Goal: Information Seeking & Learning: Check status

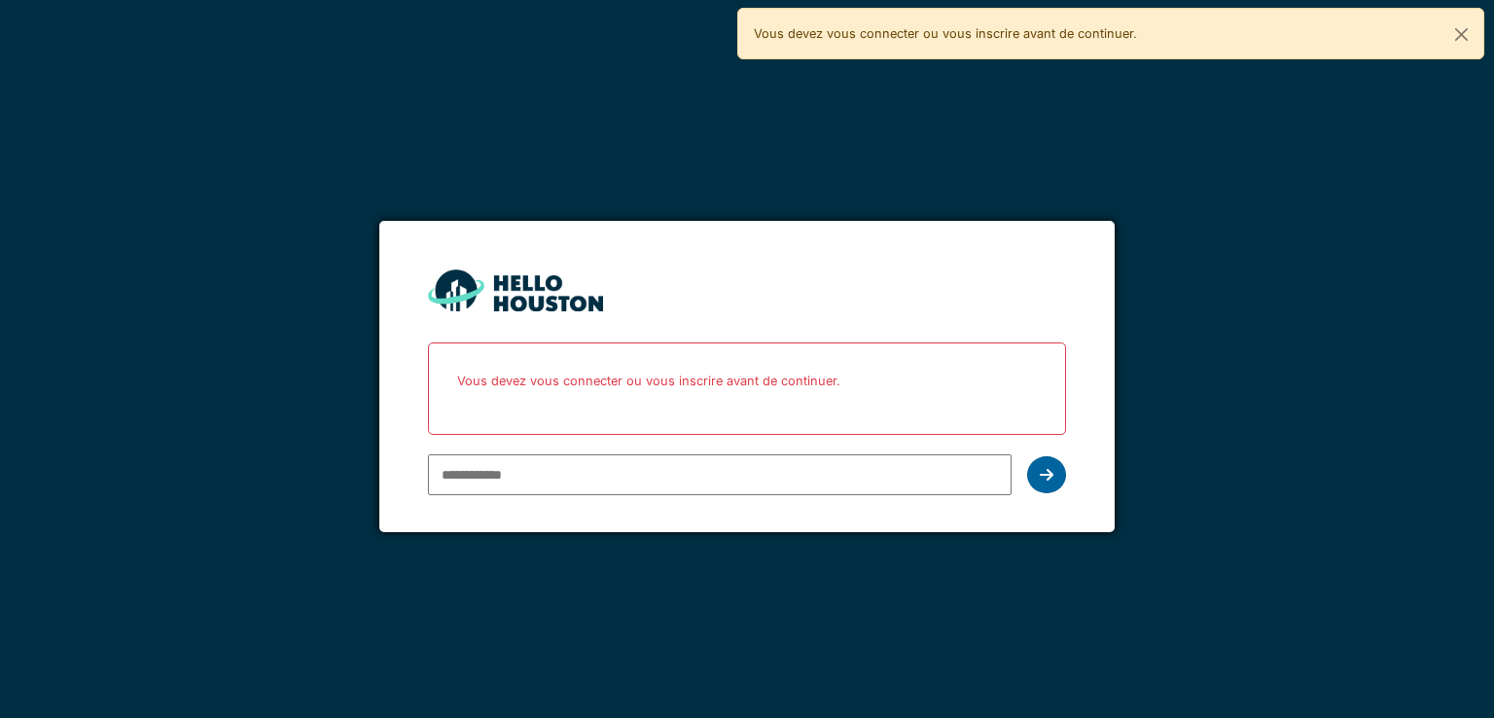
type input "**********"
click at [1048, 469] on icon at bounding box center [1047, 475] width 14 height 16
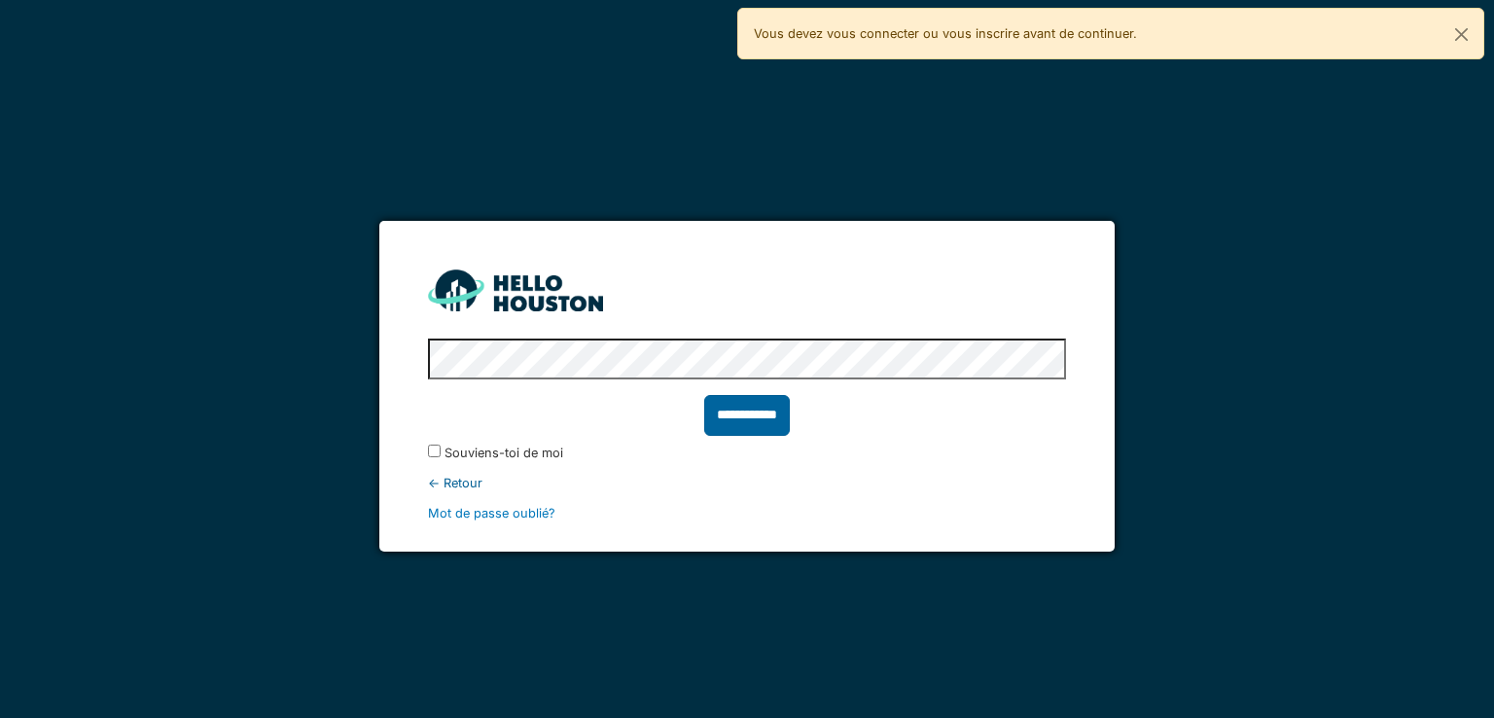
click at [747, 420] on input "**********" at bounding box center [747, 415] width 86 height 41
type input "******"
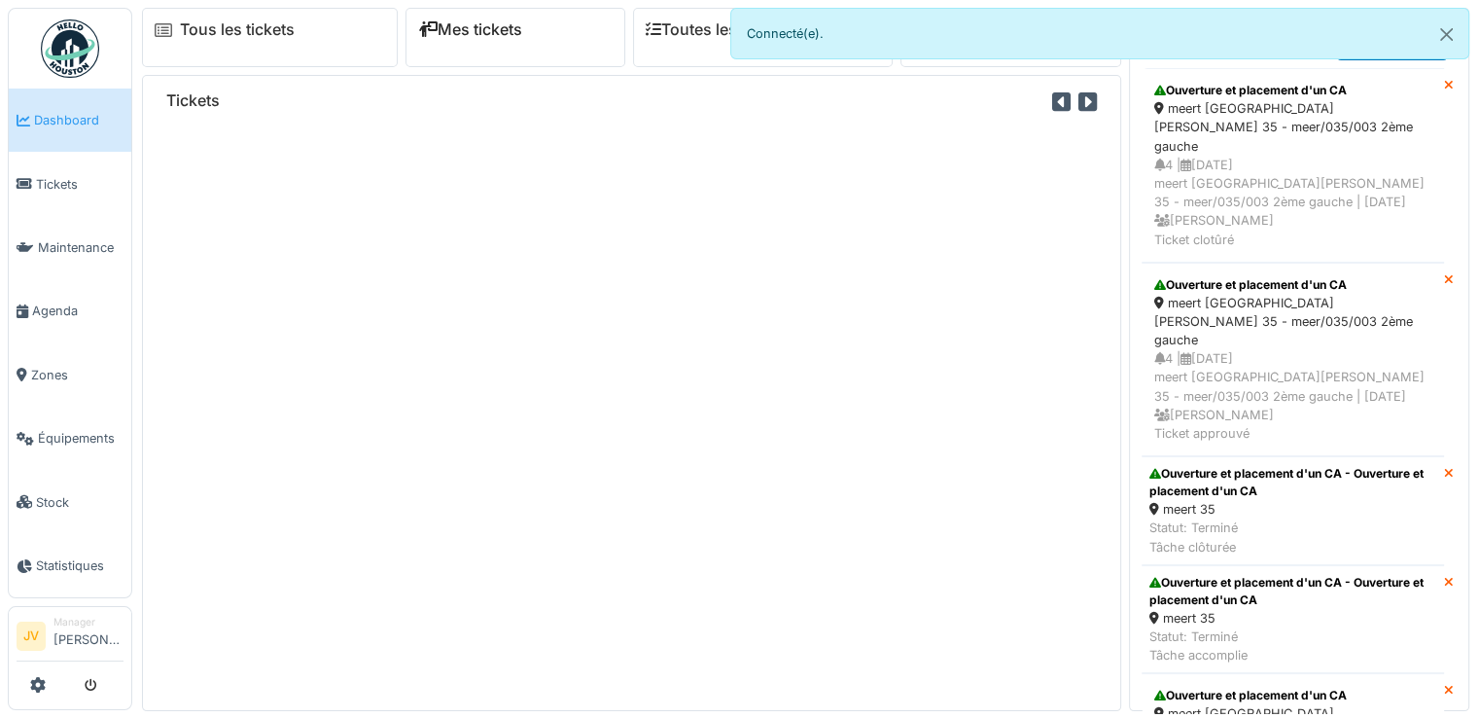
click at [460, 36] on link "Mes tickets" at bounding box center [470, 29] width 104 height 18
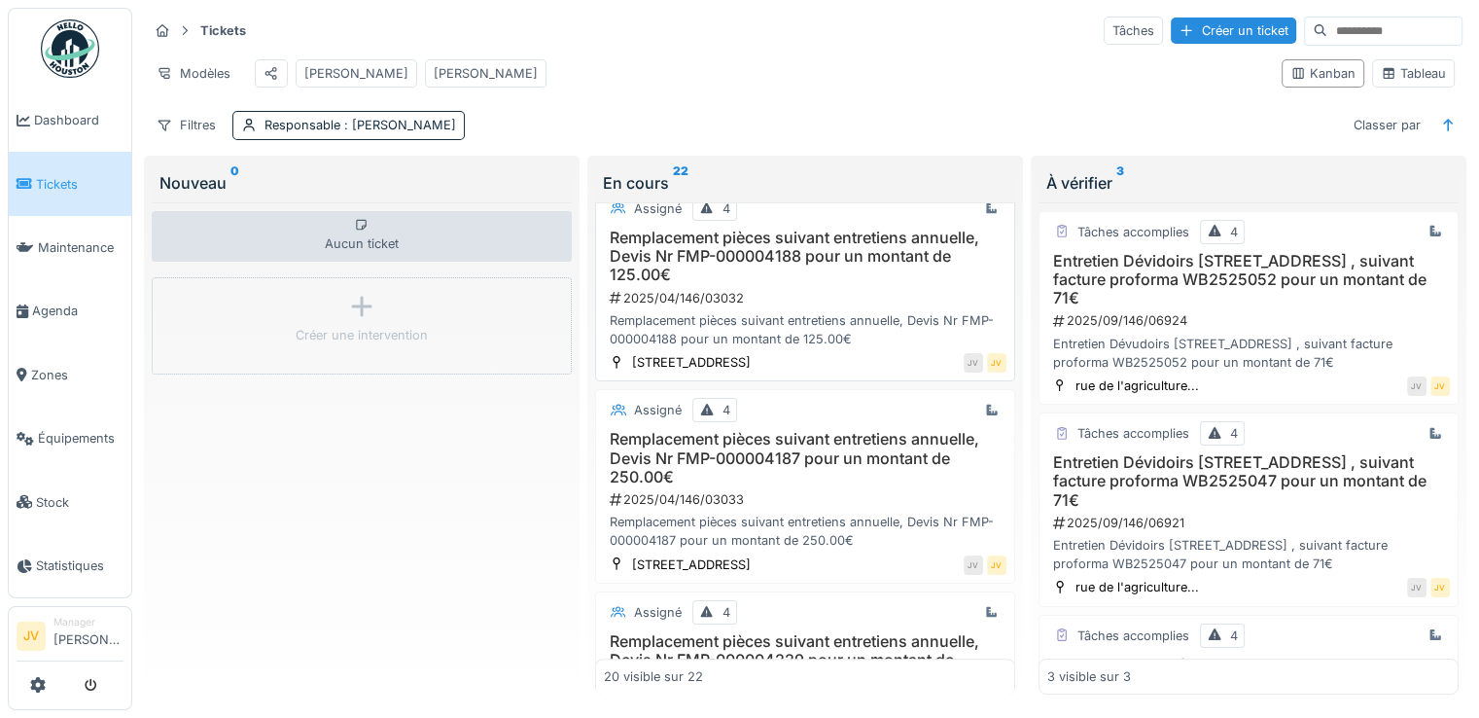
scroll to position [486, 0]
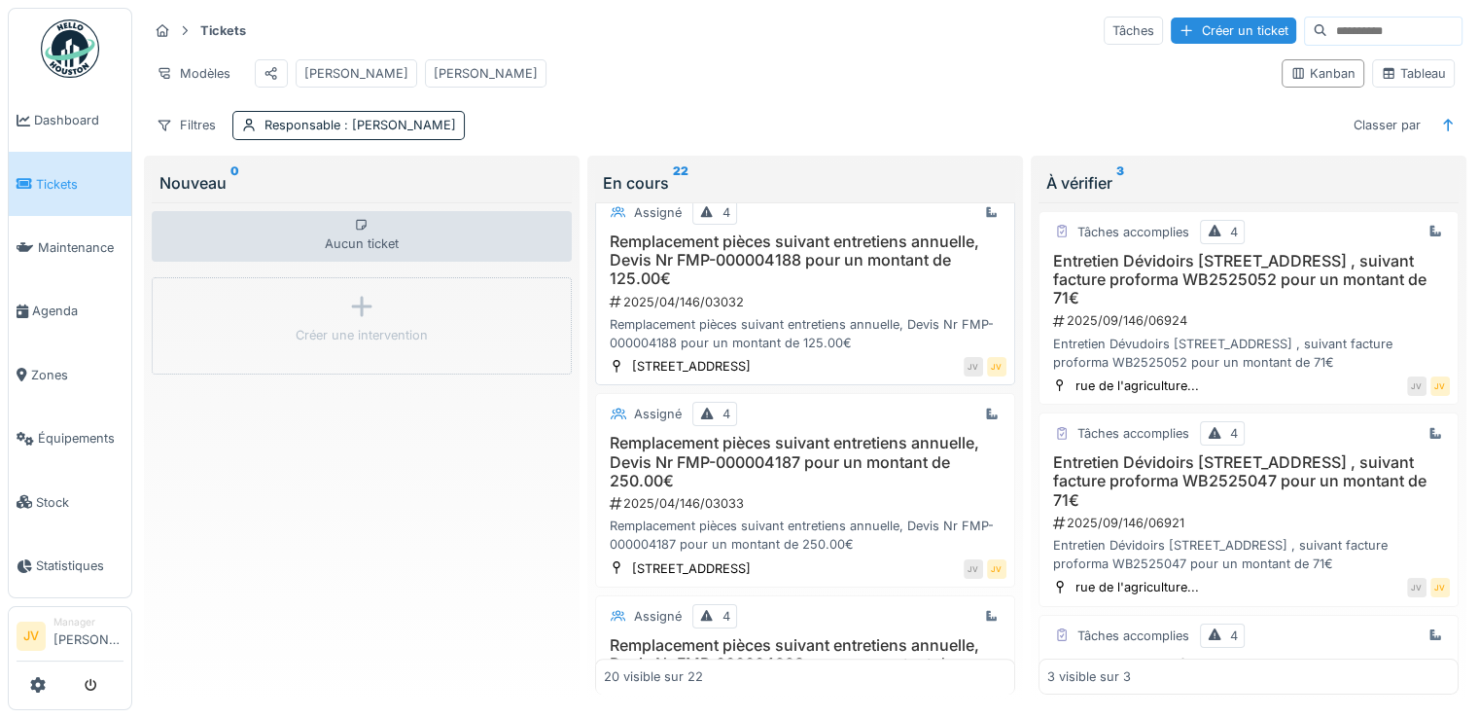
click at [759, 294] on div "2025/04/146/03032" at bounding box center [807, 302] width 399 height 18
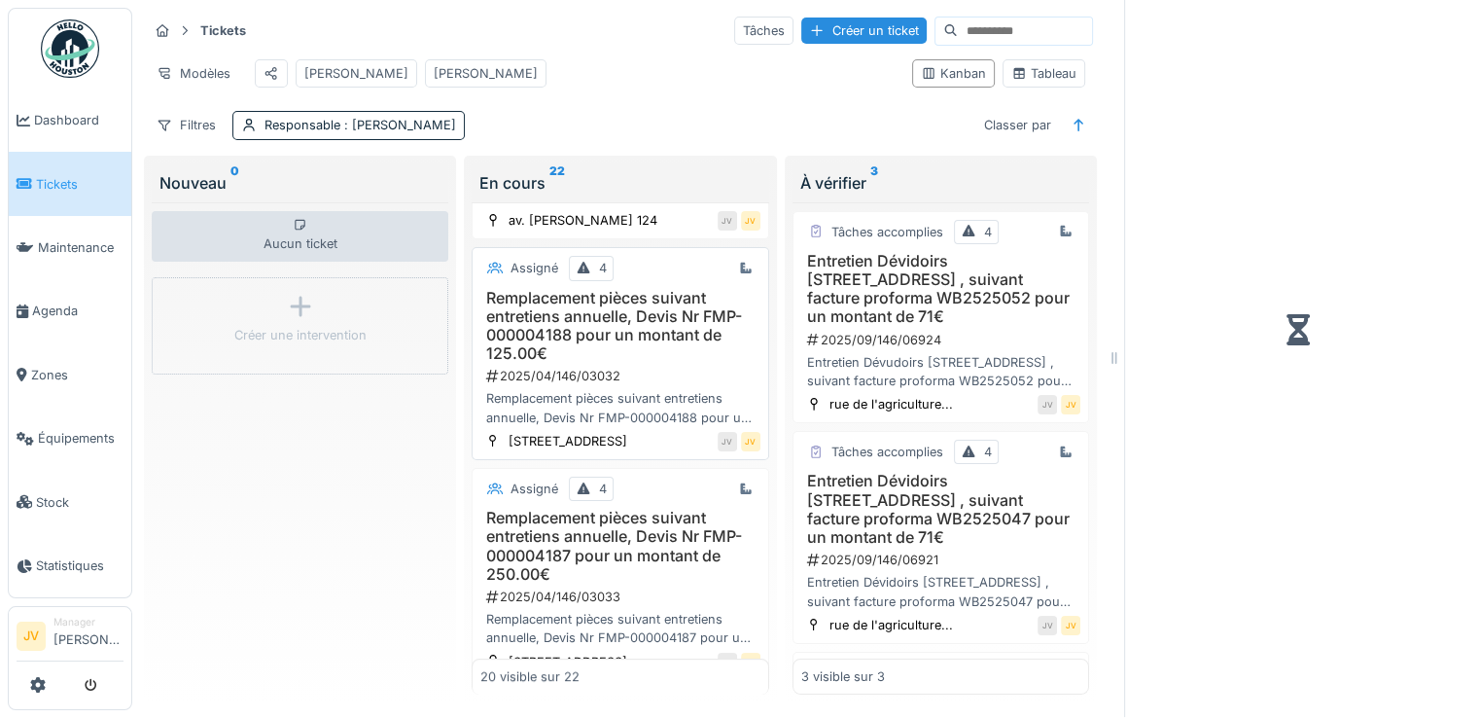
scroll to position [542, 0]
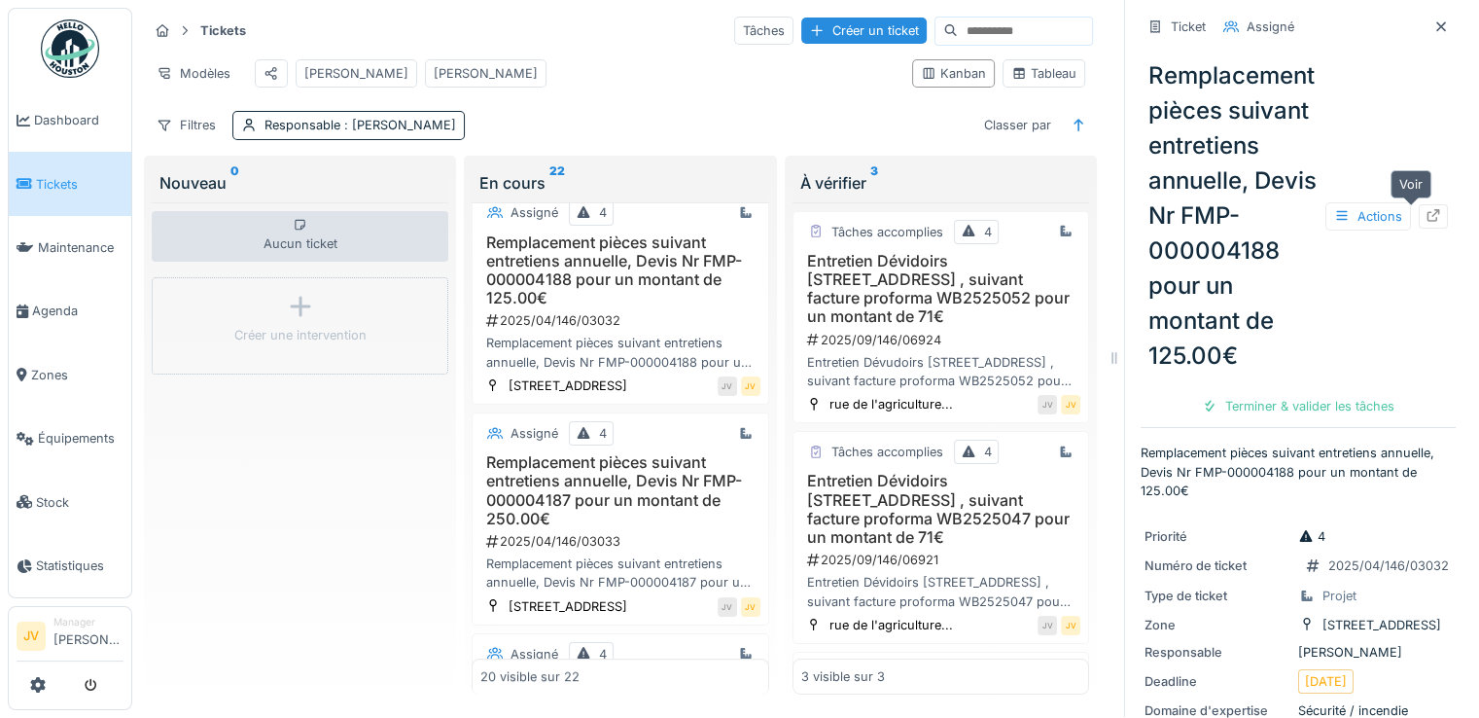
click at [1426, 209] on icon at bounding box center [1434, 215] width 16 height 13
click at [593, 547] on div "Remplacement pièces suivant entretiens annuelle, Devis Nr FMP-000004187 pour un…" at bounding box center [619, 522] width 279 height 138
click at [1426, 208] on div at bounding box center [1434, 216] width 16 height 18
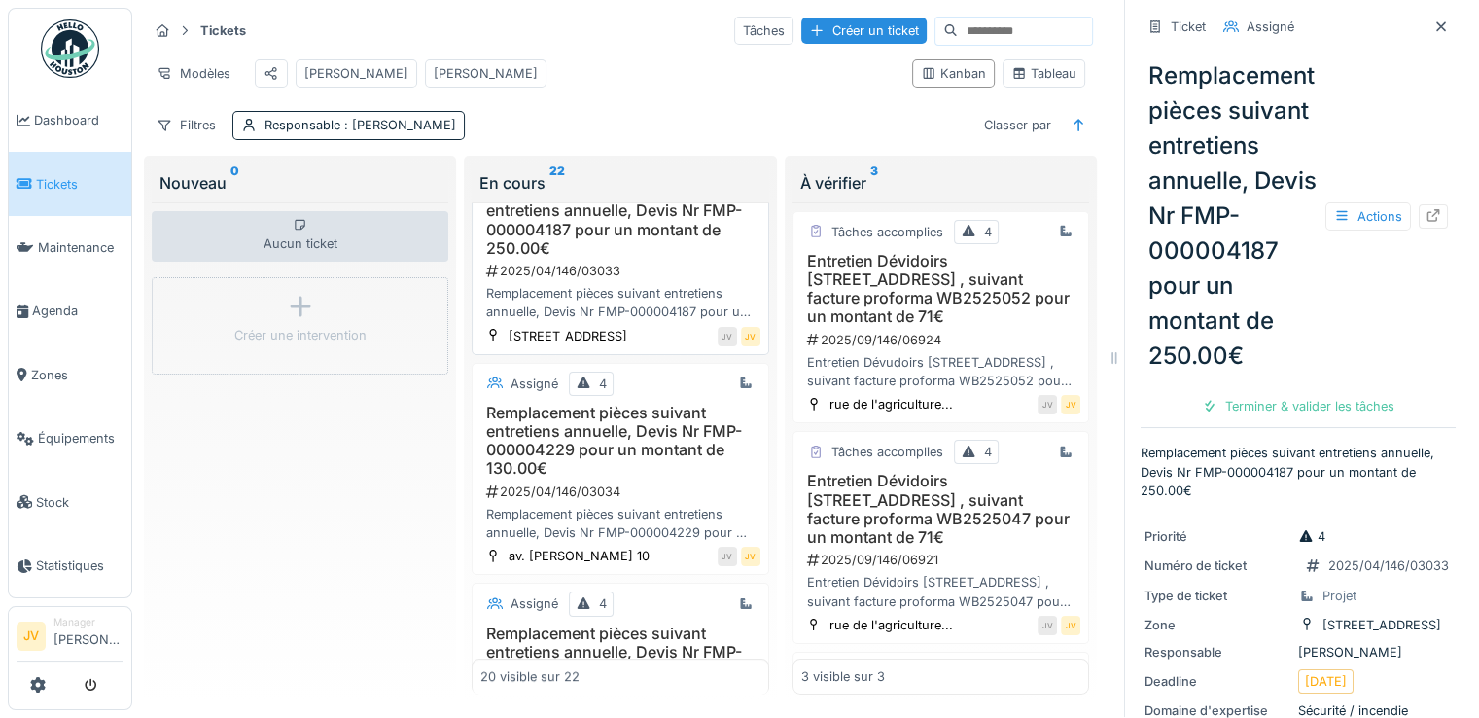
scroll to position [833, 0]
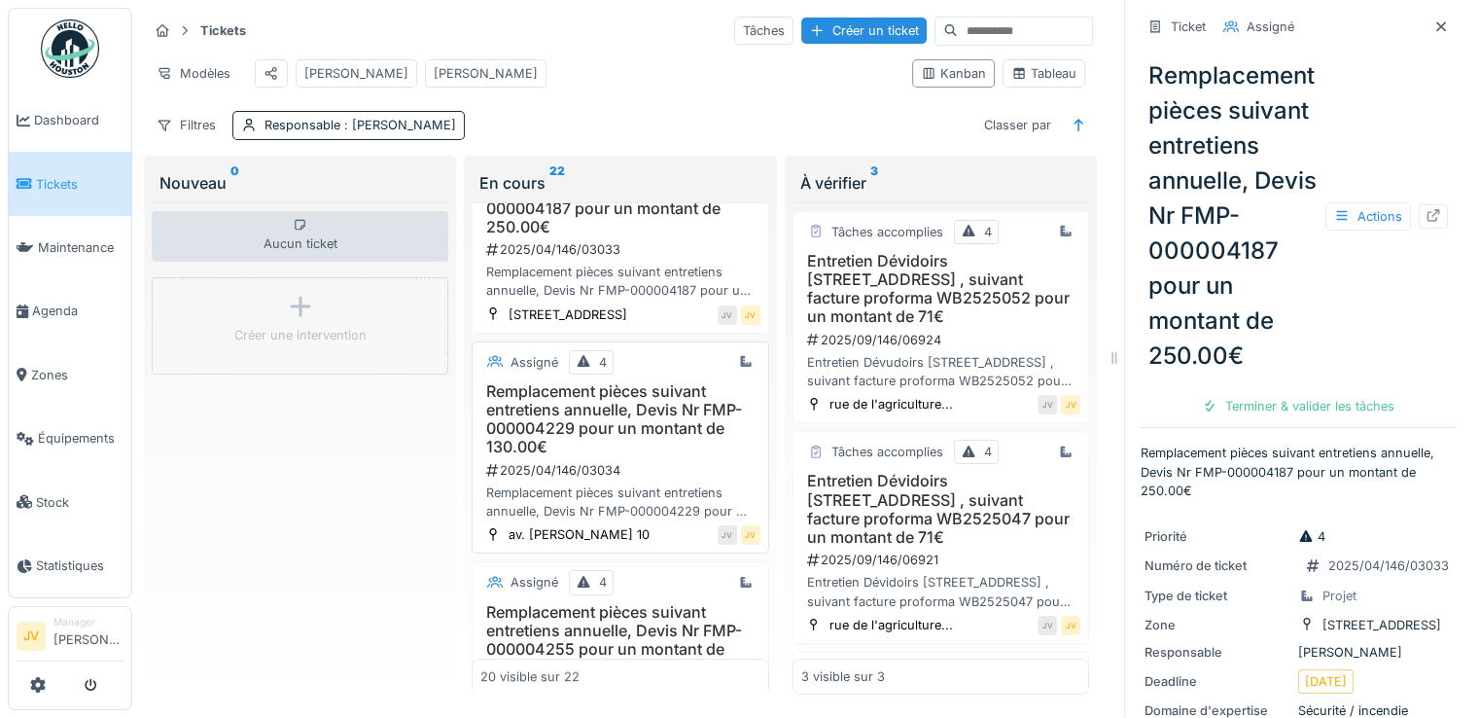
click at [603, 470] on div "2025/04/146/03034" at bounding box center [621, 470] width 275 height 18
click at [1426, 209] on icon at bounding box center [1434, 215] width 16 height 13
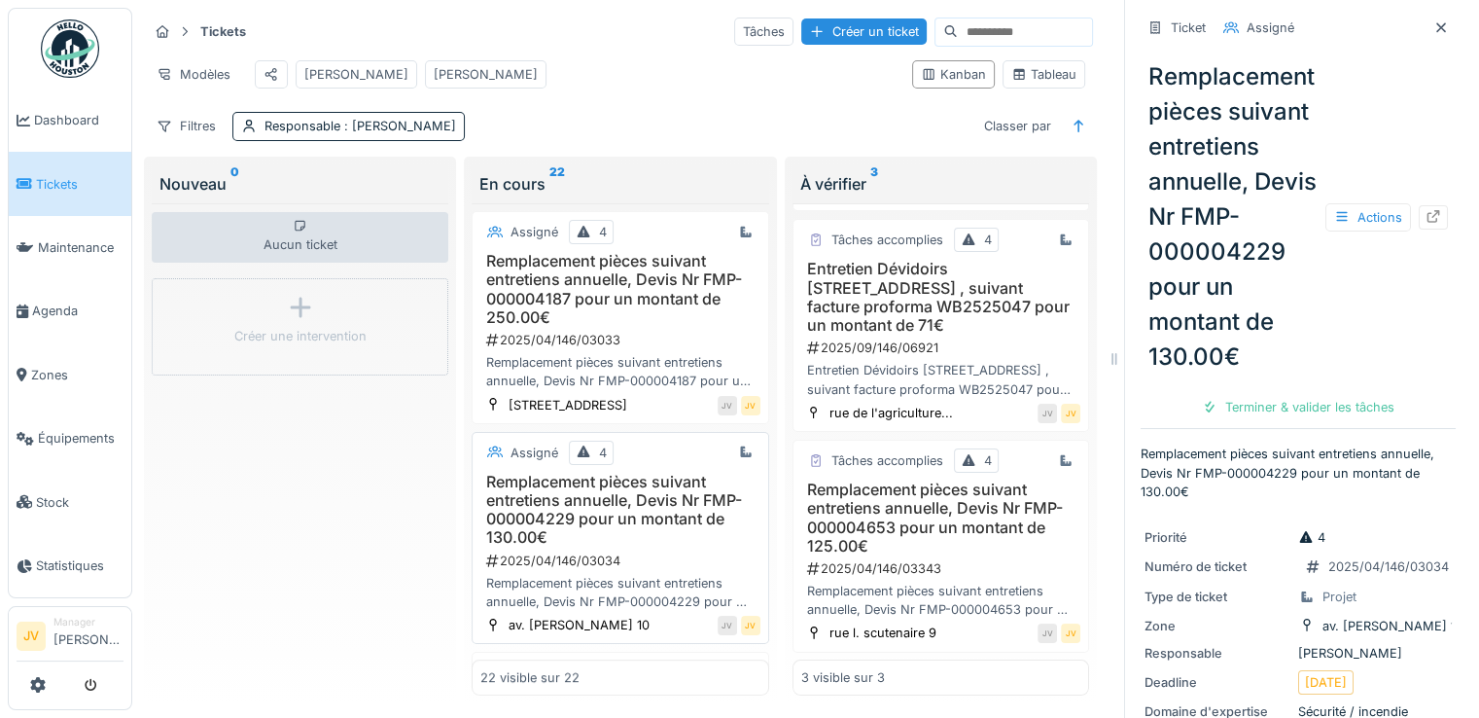
scroll to position [778, 0]
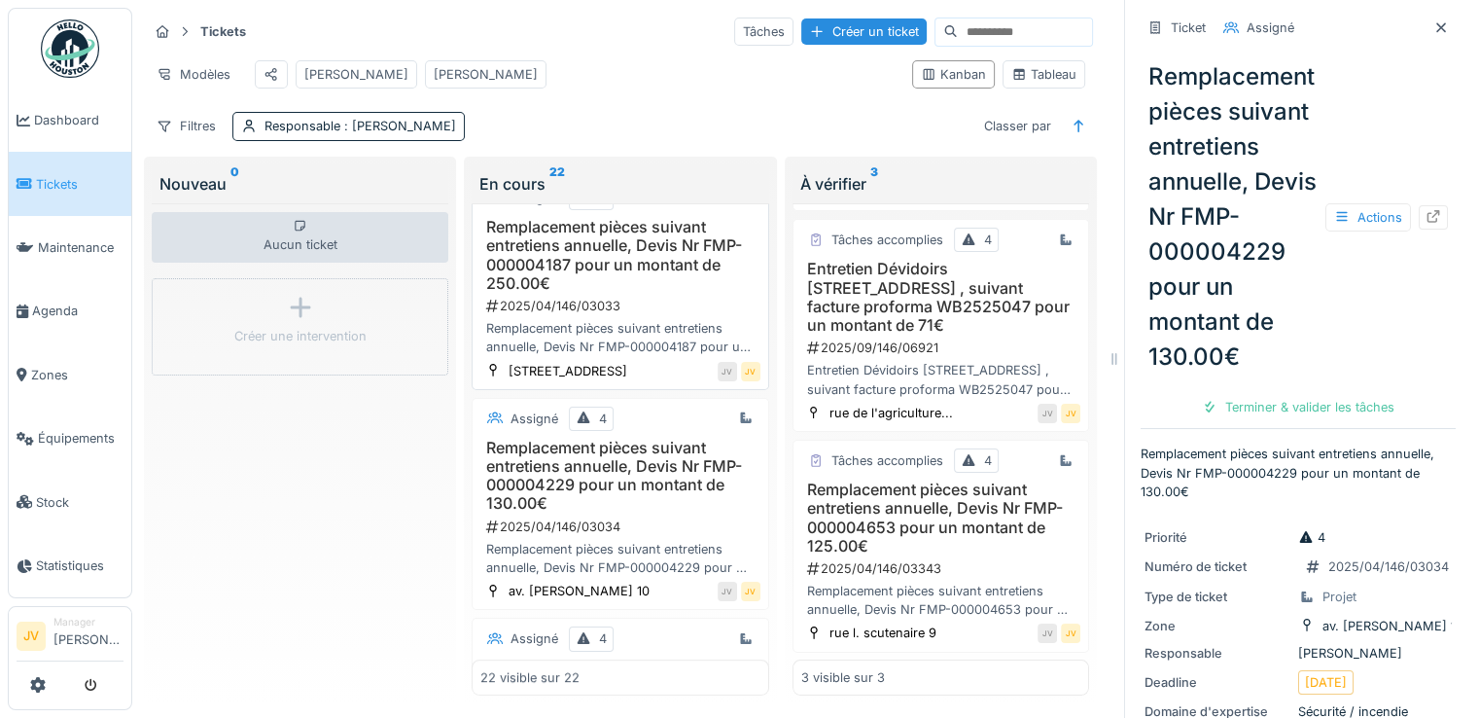
click at [606, 315] on div "2025/04/146/03033" at bounding box center [621, 306] width 275 height 18
click at [1428, 218] on icon at bounding box center [1434, 216] width 13 height 13
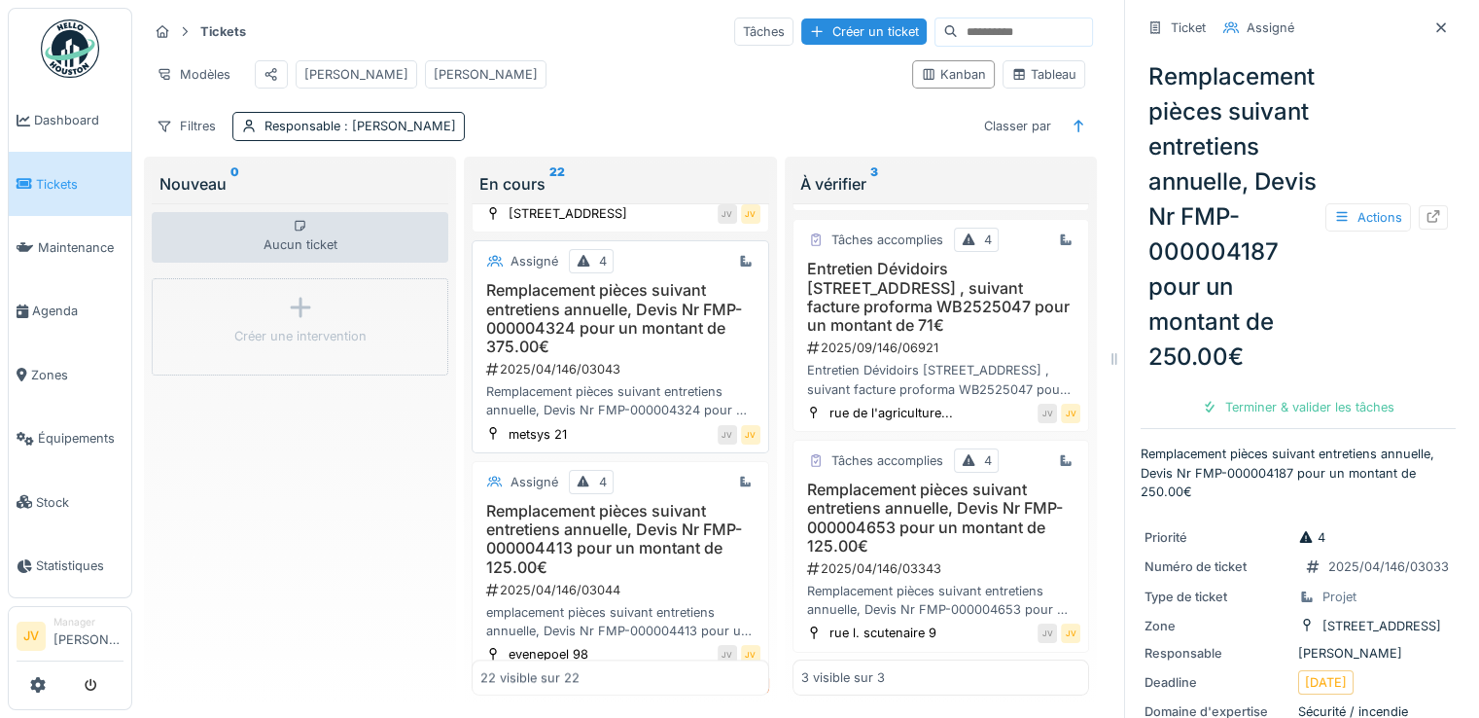
scroll to position [2042, 0]
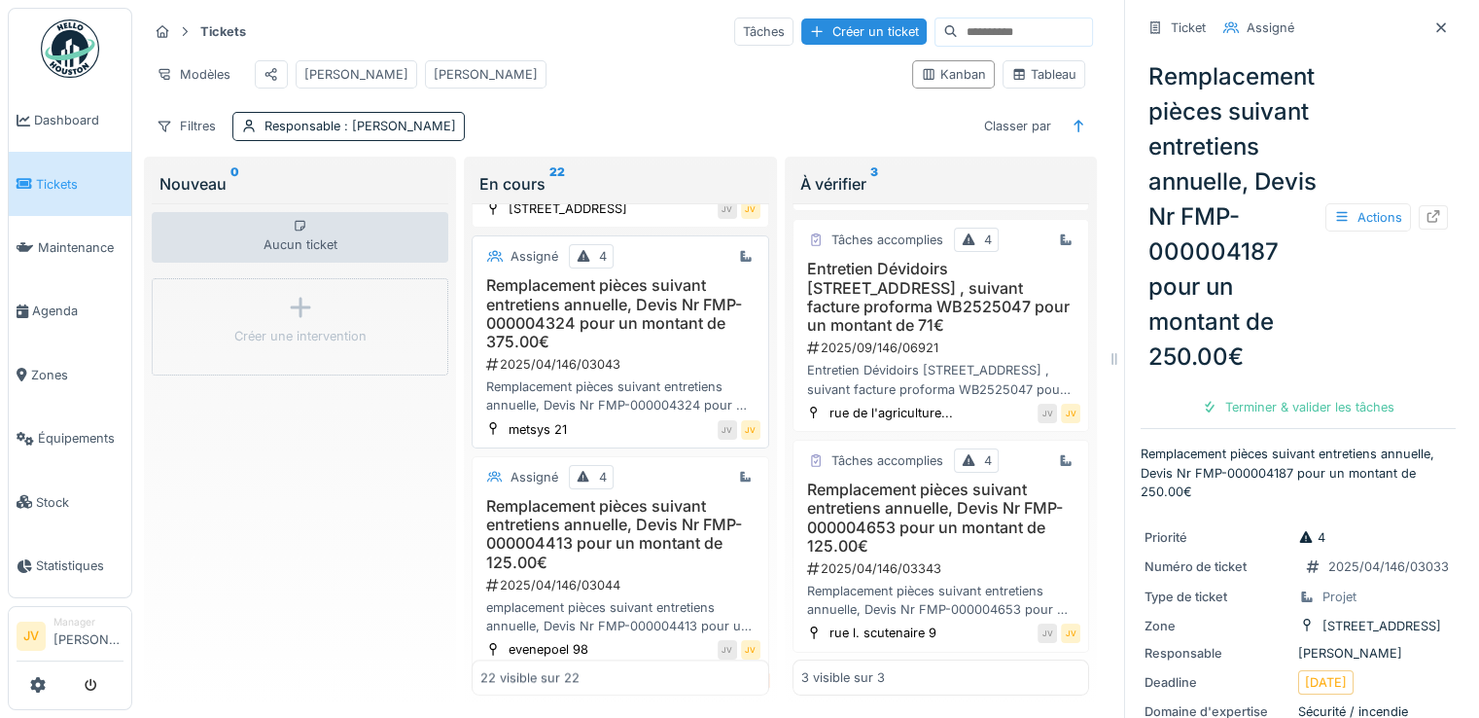
click at [584, 407] on div "Remplacement pièces suivant entretiens annuelle, Devis Nr FMP-000004324 pour un…" at bounding box center [619, 395] width 279 height 37
click at [1426, 217] on icon at bounding box center [1434, 216] width 16 height 13
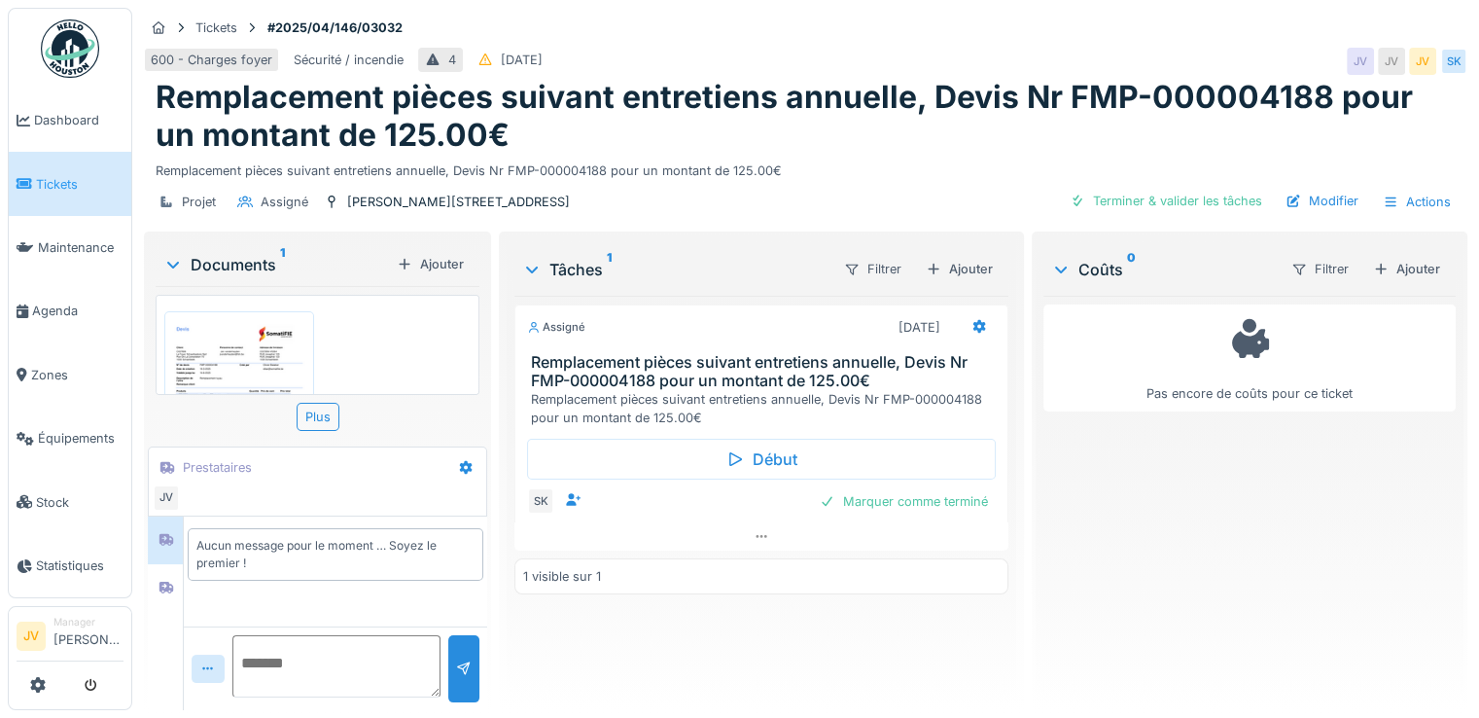
click at [229, 362] on img at bounding box center [239, 414] width 140 height 197
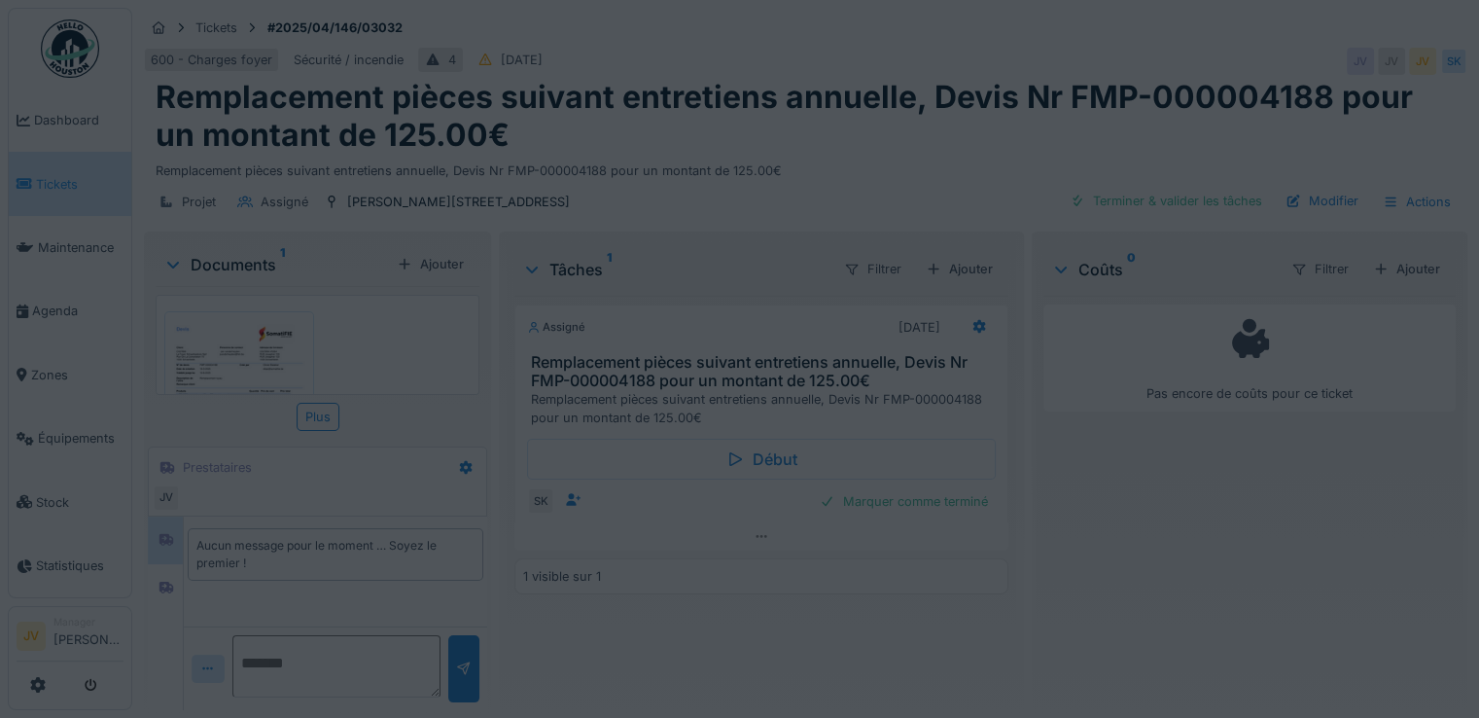
click at [229, 362] on div at bounding box center [739, 359] width 1479 height 718
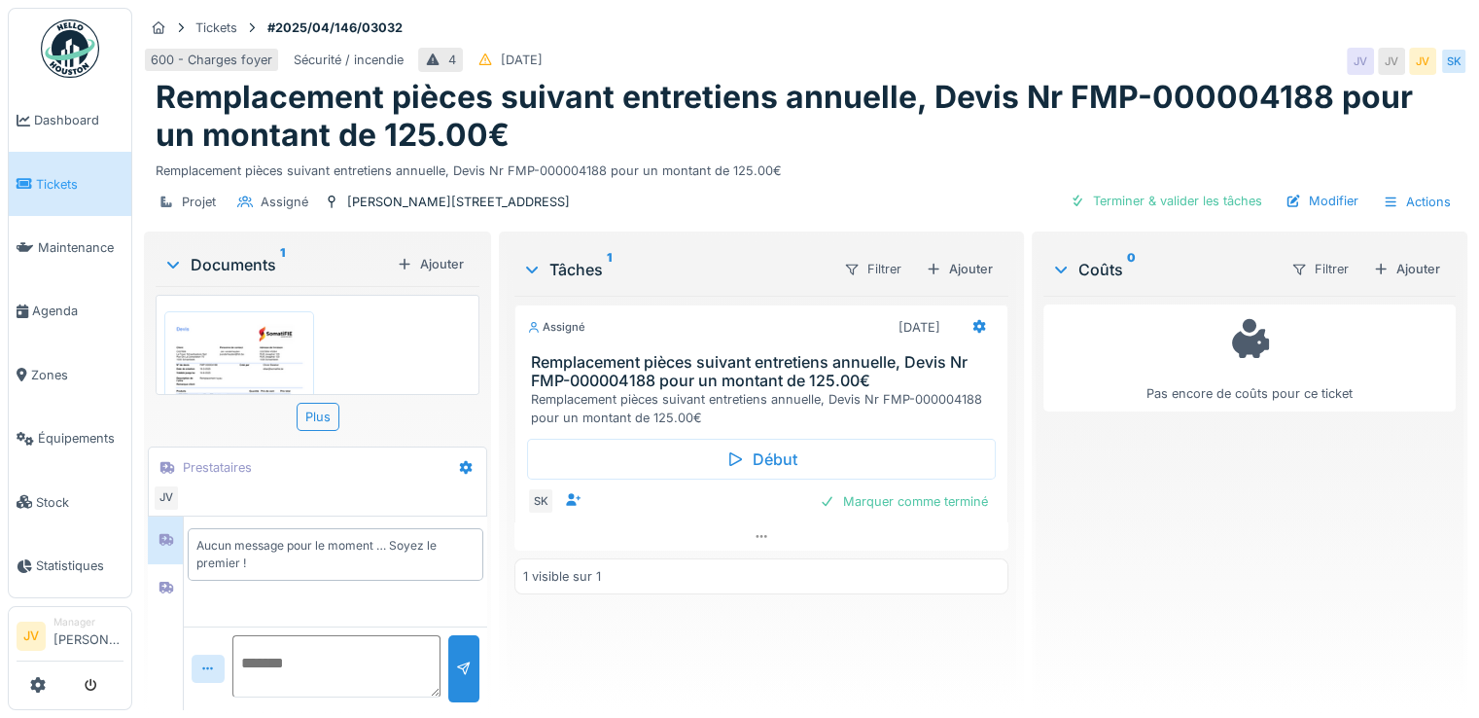
click at [229, 362] on img at bounding box center [239, 414] width 140 height 197
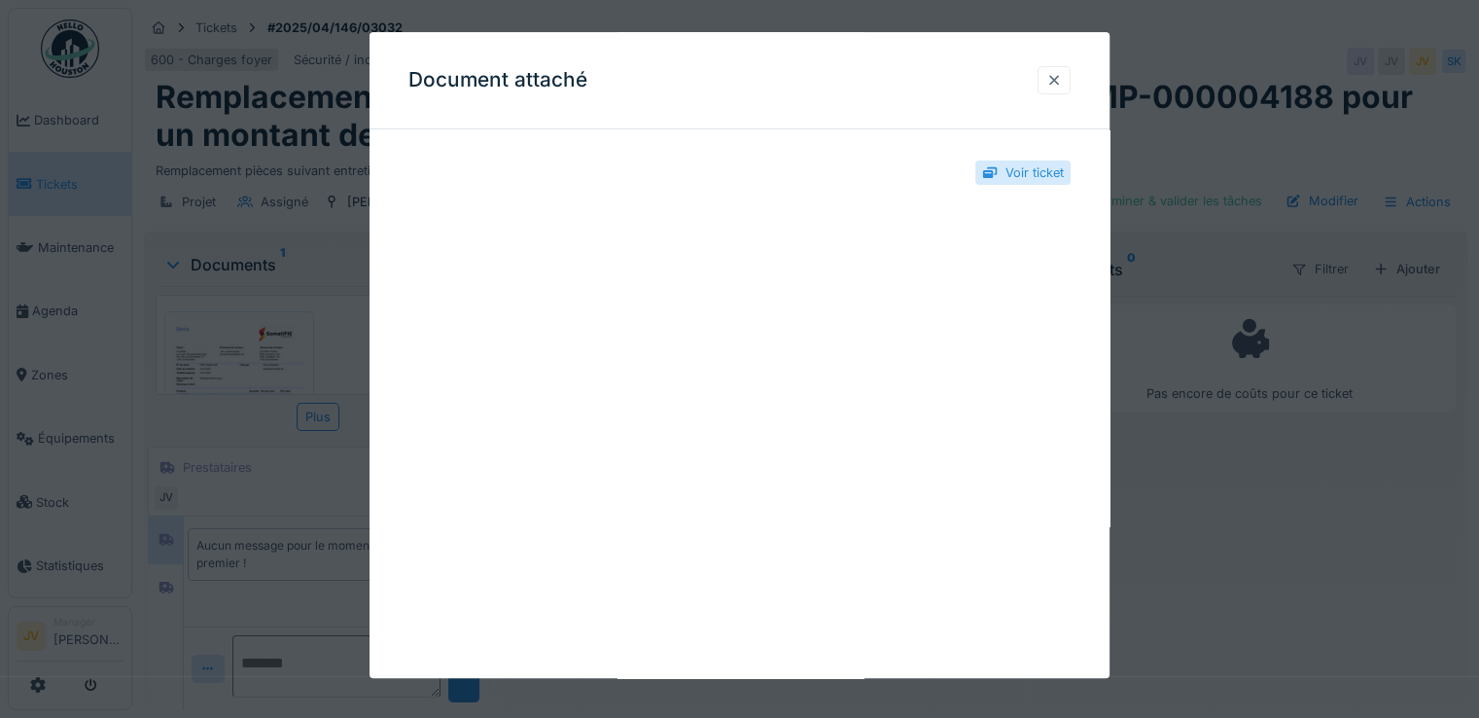
click at [1059, 79] on div at bounding box center [1054, 80] width 16 height 18
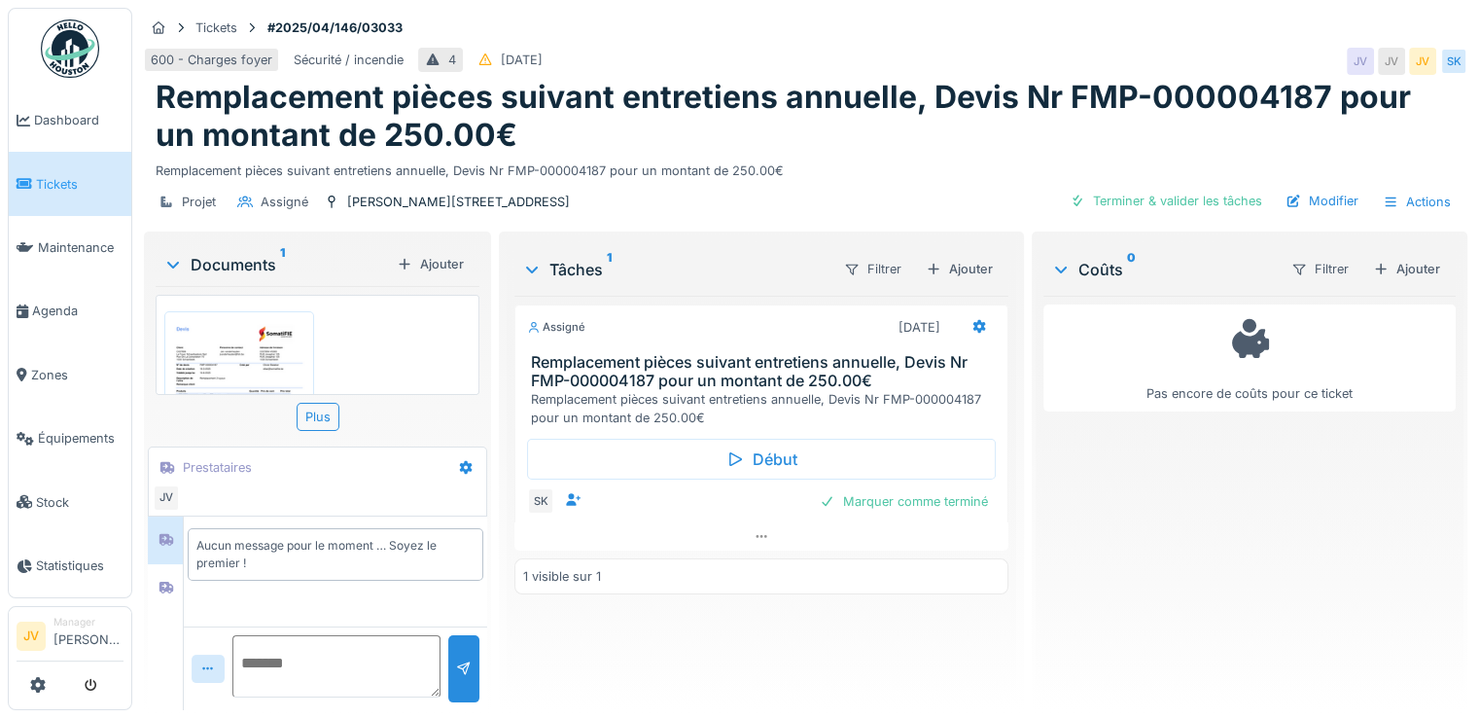
click at [263, 362] on img at bounding box center [239, 414] width 140 height 197
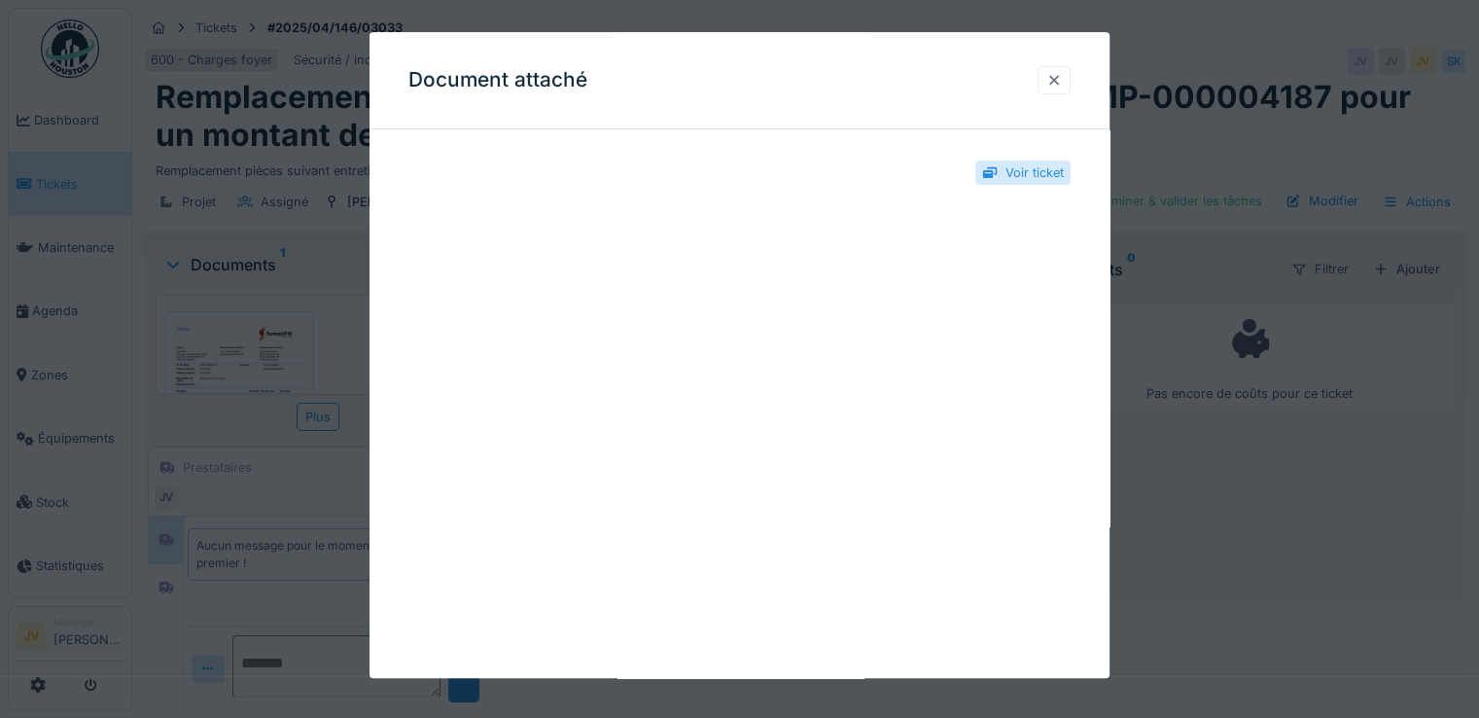
click at [1060, 87] on div at bounding box center [1054, 80] width 16 height 18
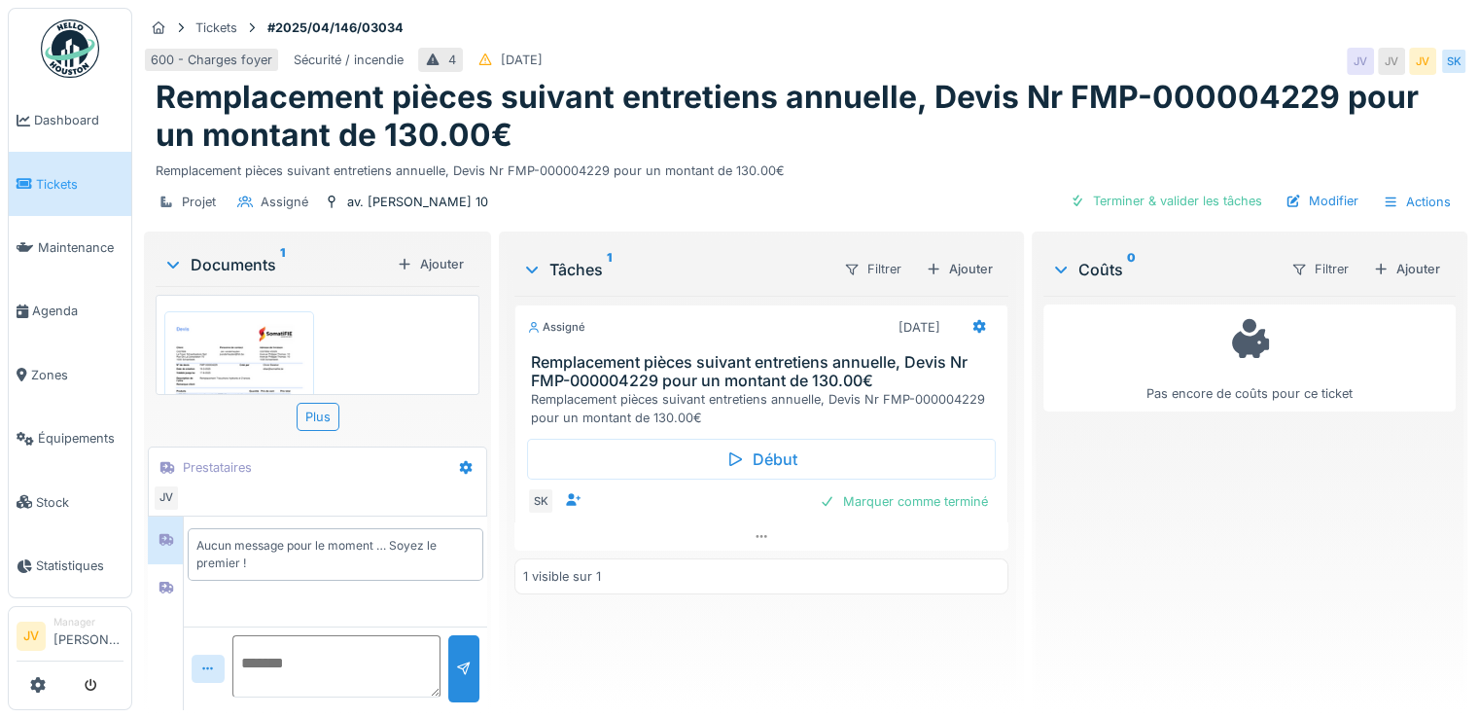
click at [241, 352] on img at bounding box center [239, 414] width 140 height 197
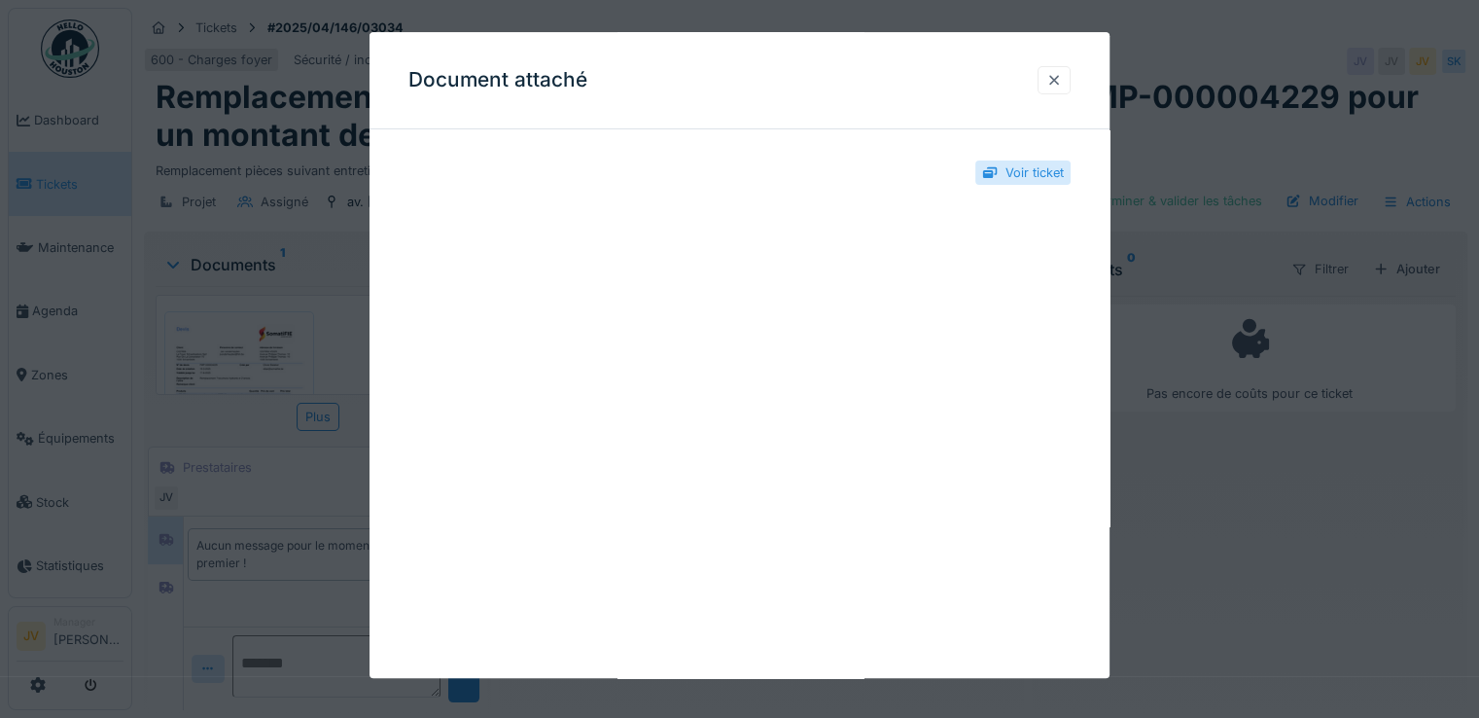
click at [1062, 78] on div at bounding box center [1054, 80] width 16 height 18
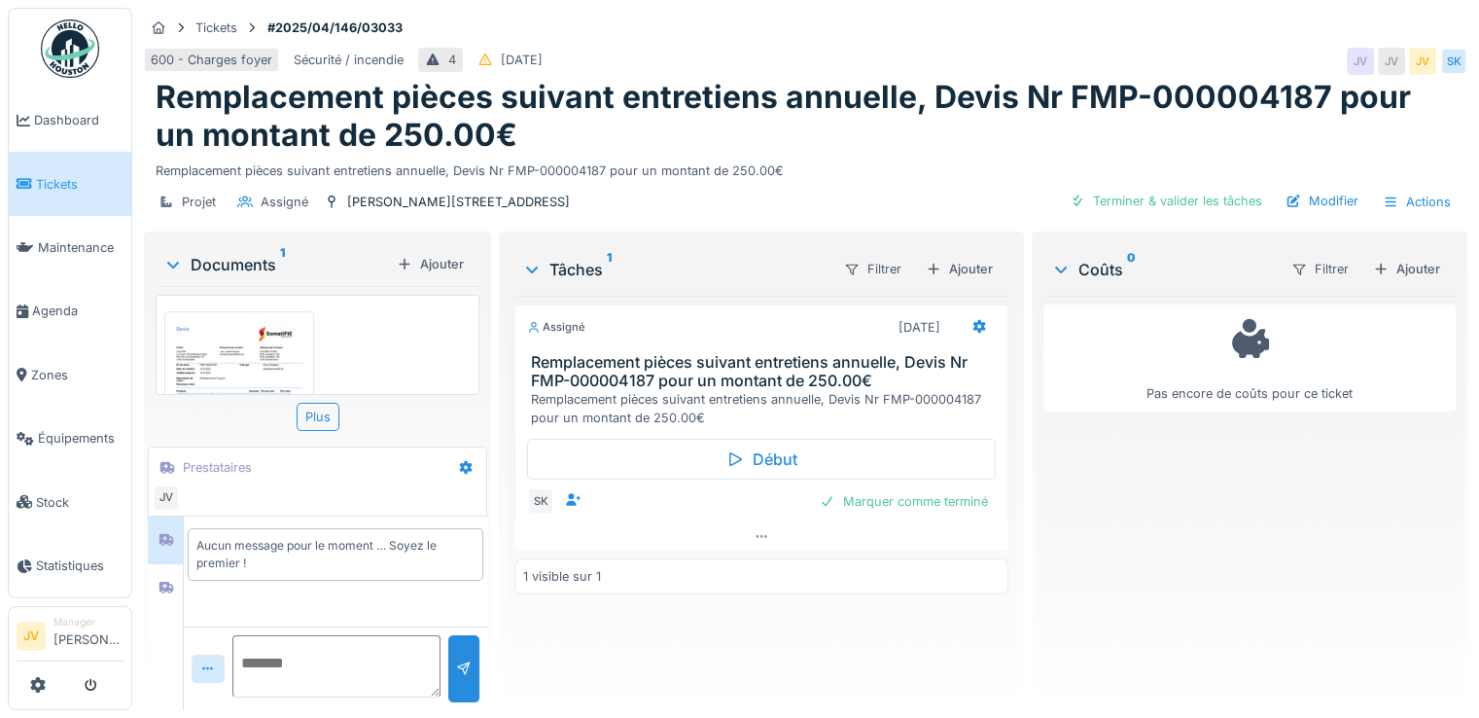
click at [258, 346] on img at bounding box center [239, 414] width 140 height 197
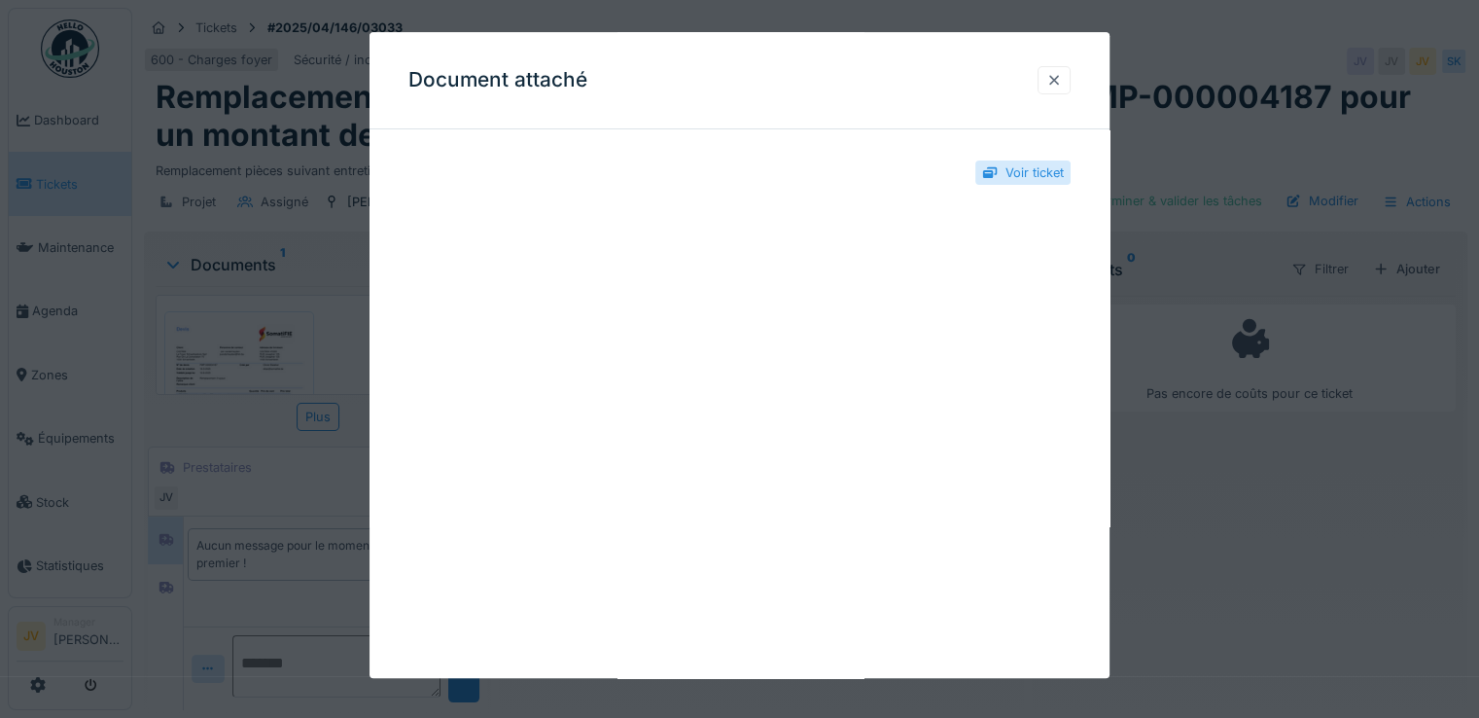
click at [1062, 80] on div at bounding box center [1054, 80] width 16 height 18
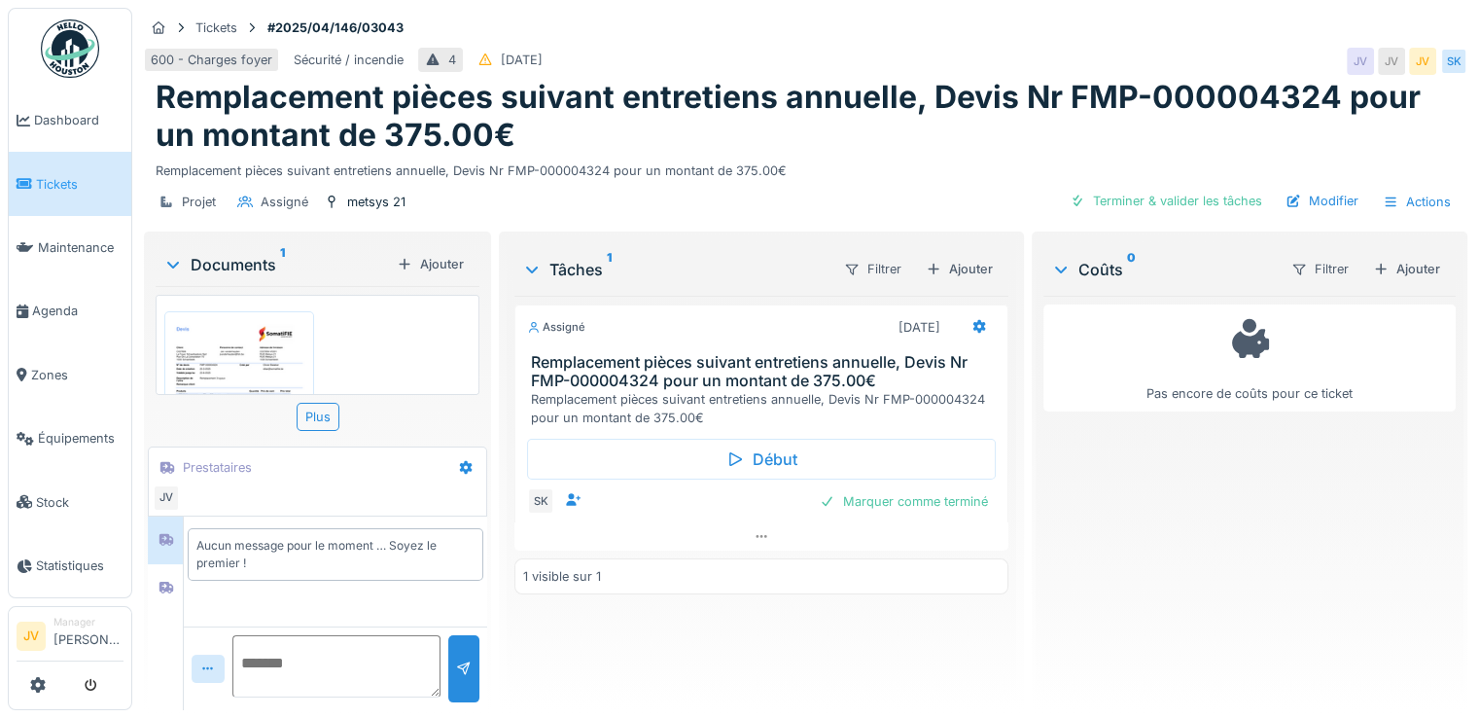
click at [238, 363] on img at bounding box center [239, 414] width 140 height 197
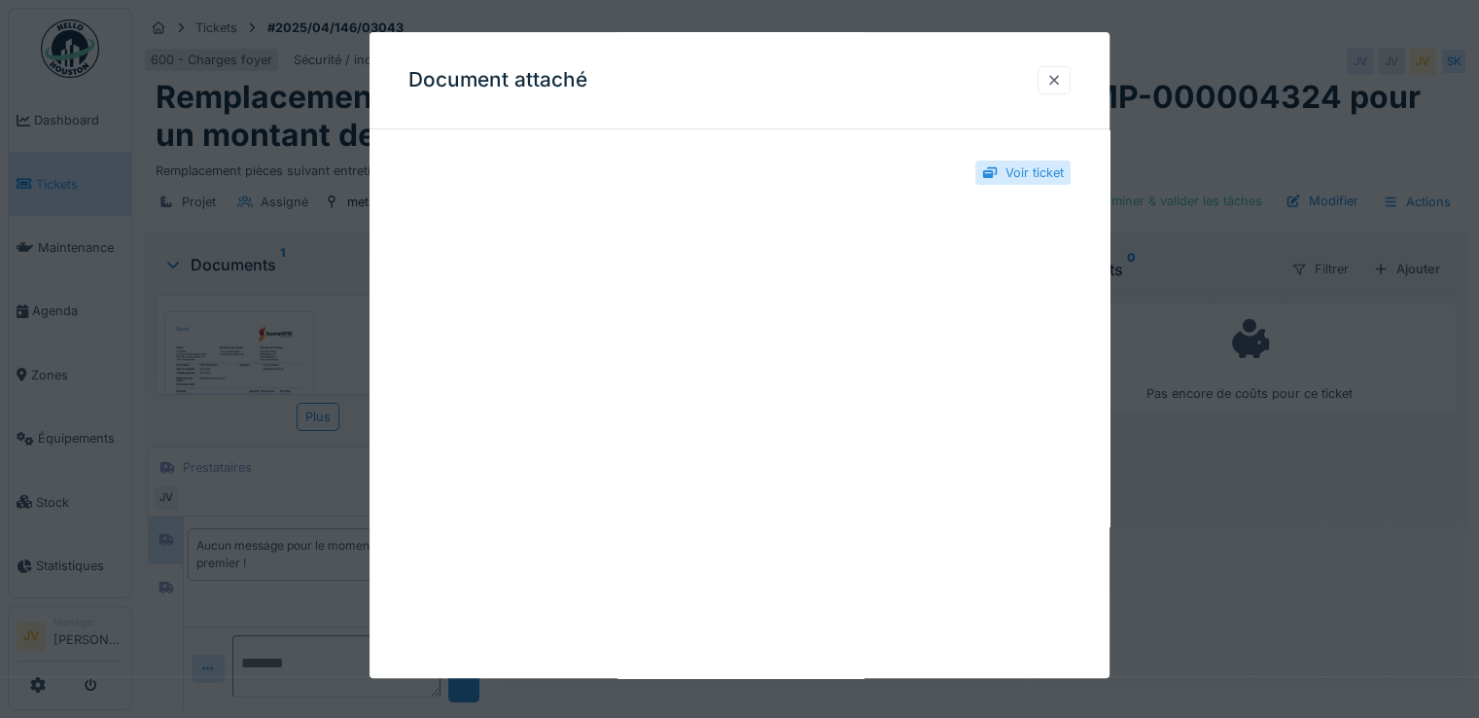
click at [1062, 83] on div at bounding box center [1054, 80] width 16 height 18
